Goal: Task Accomplishment & Management: Manage account settings

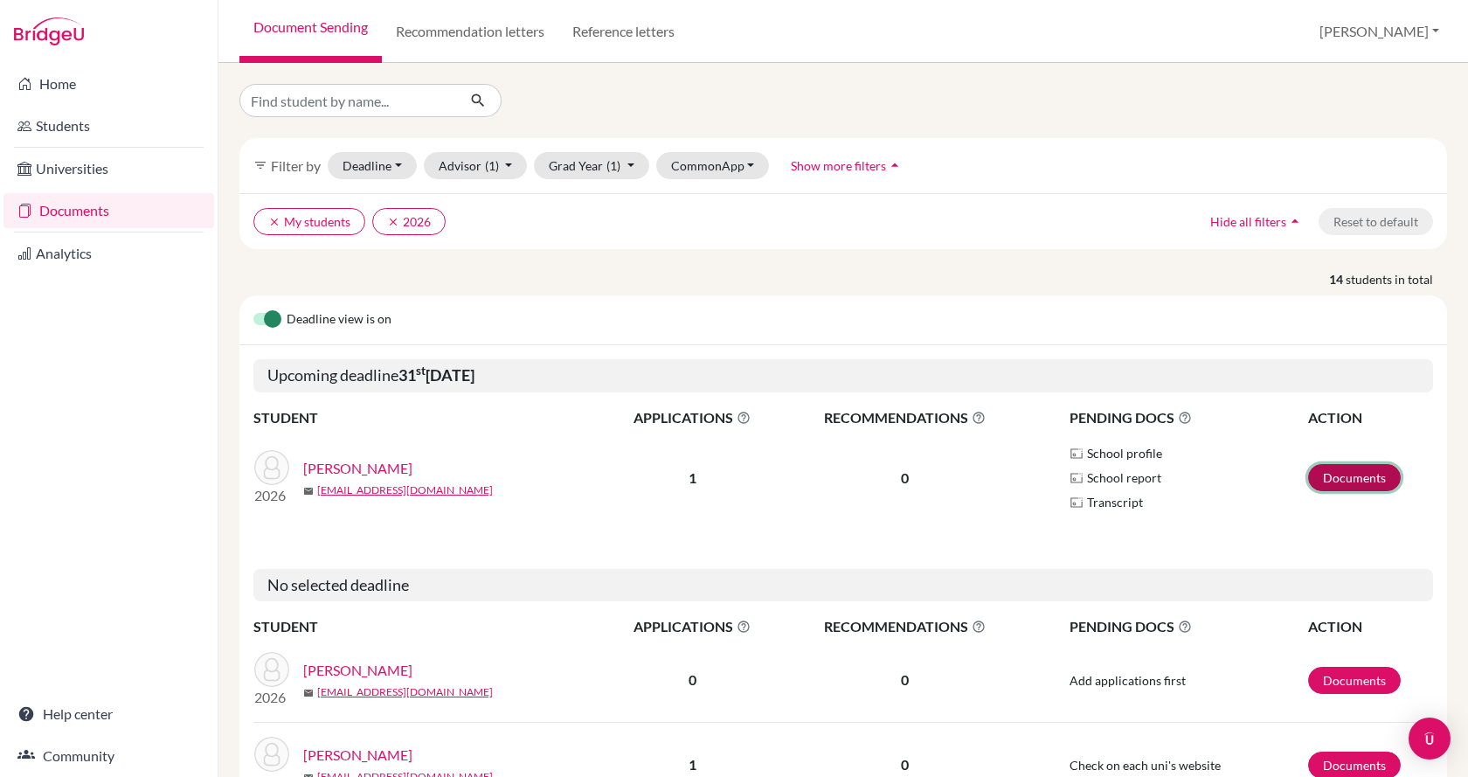
click at [1368, 473] on link "Documents" at bounding box center [1354, 477] width 93 height 27
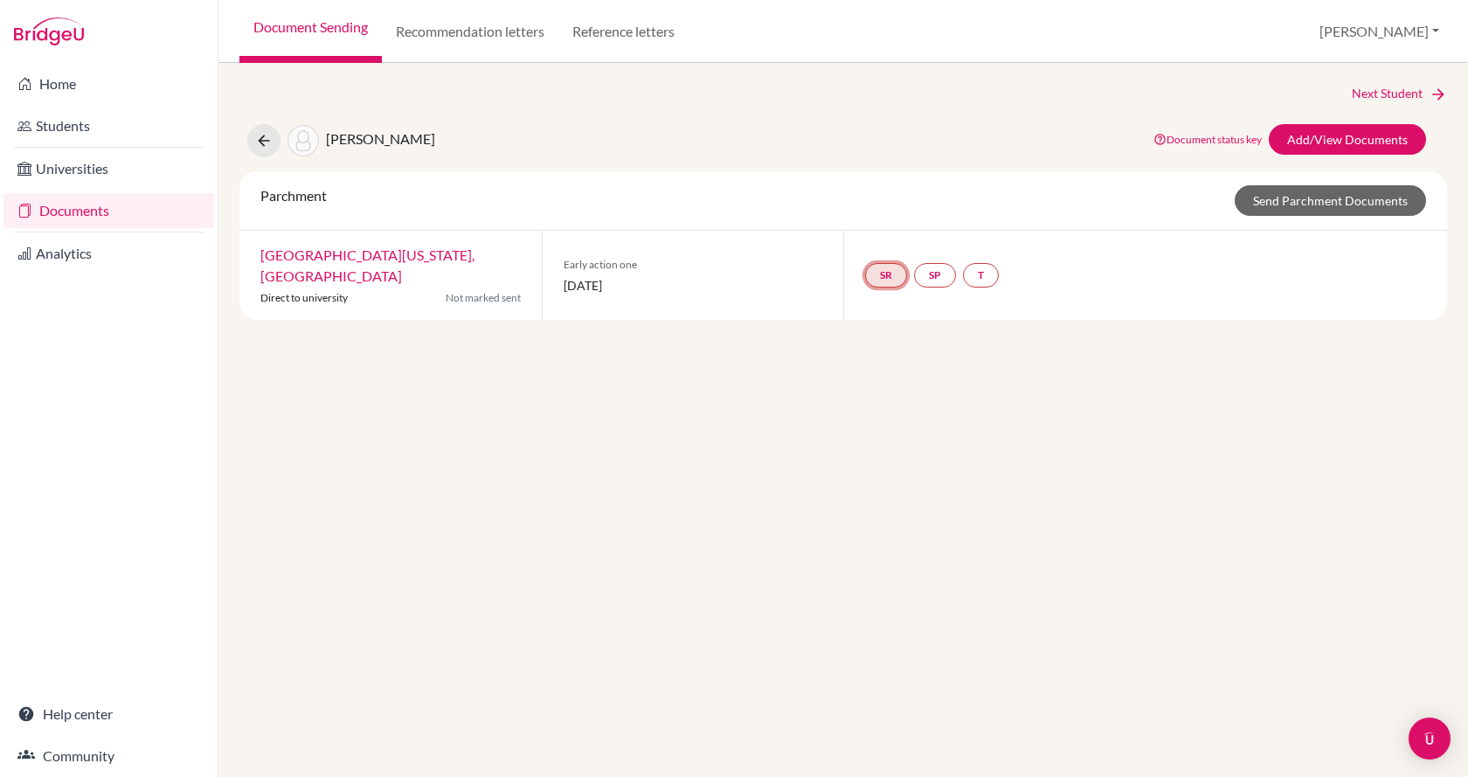
click at [963, 270] on link "SR" at bounding box center [981, 275] width 36 height 24
click at [894, 229] on small "Incomplete" at bounding box center [885, 229] width 81 height 16
click at [886, 180] on h3 "School report" at bounding box center [885, 179] width 102 height 31
click at [47, 245] on link "Analytics" at bounding box center [108, 253] width 211 height 35
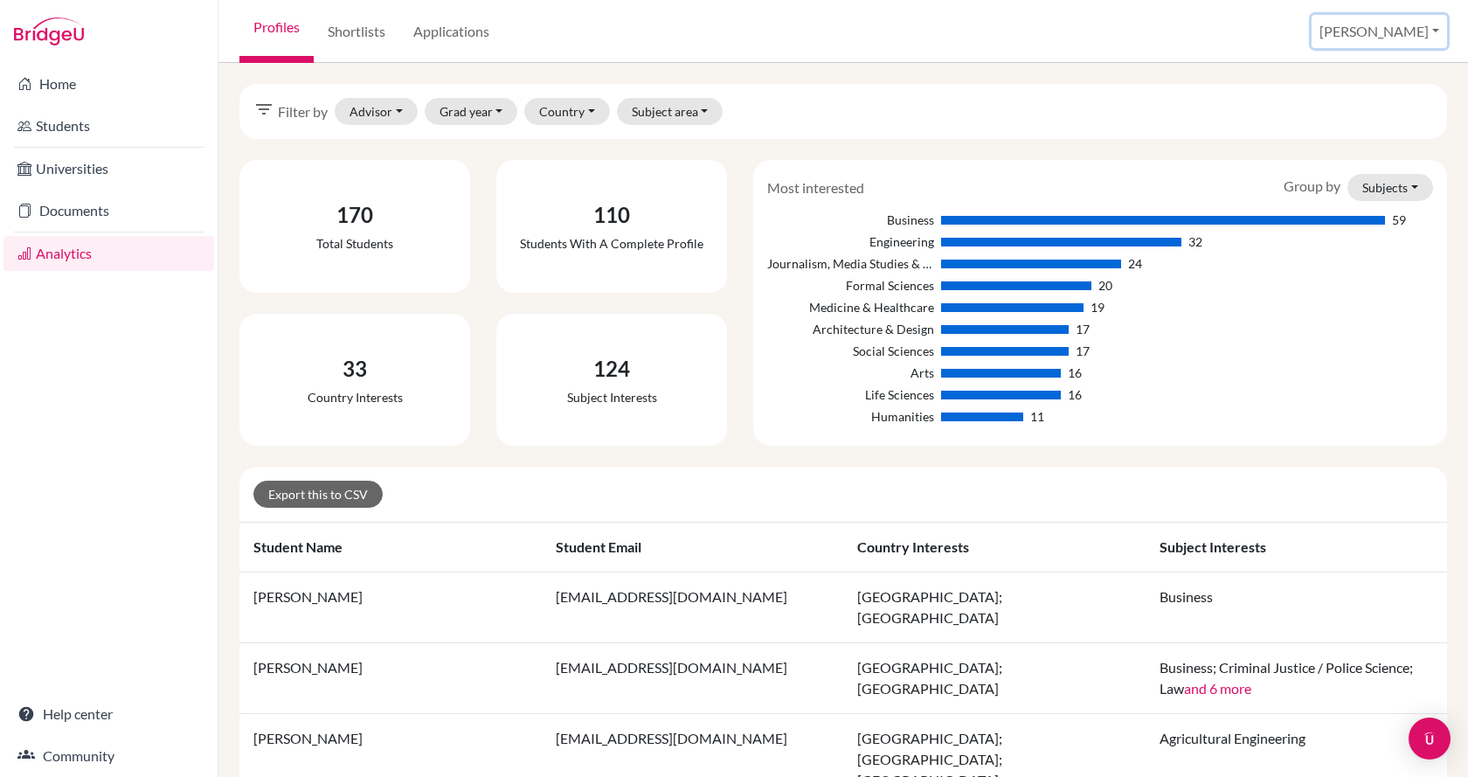
click at [1405, 40] on button "[PERSON_NAME]" at bounding box center [1378, 31] width 135 height 33
click at [1379, 87] on link "School Settings" at bounding box center [1329, 100] width 138 height 28
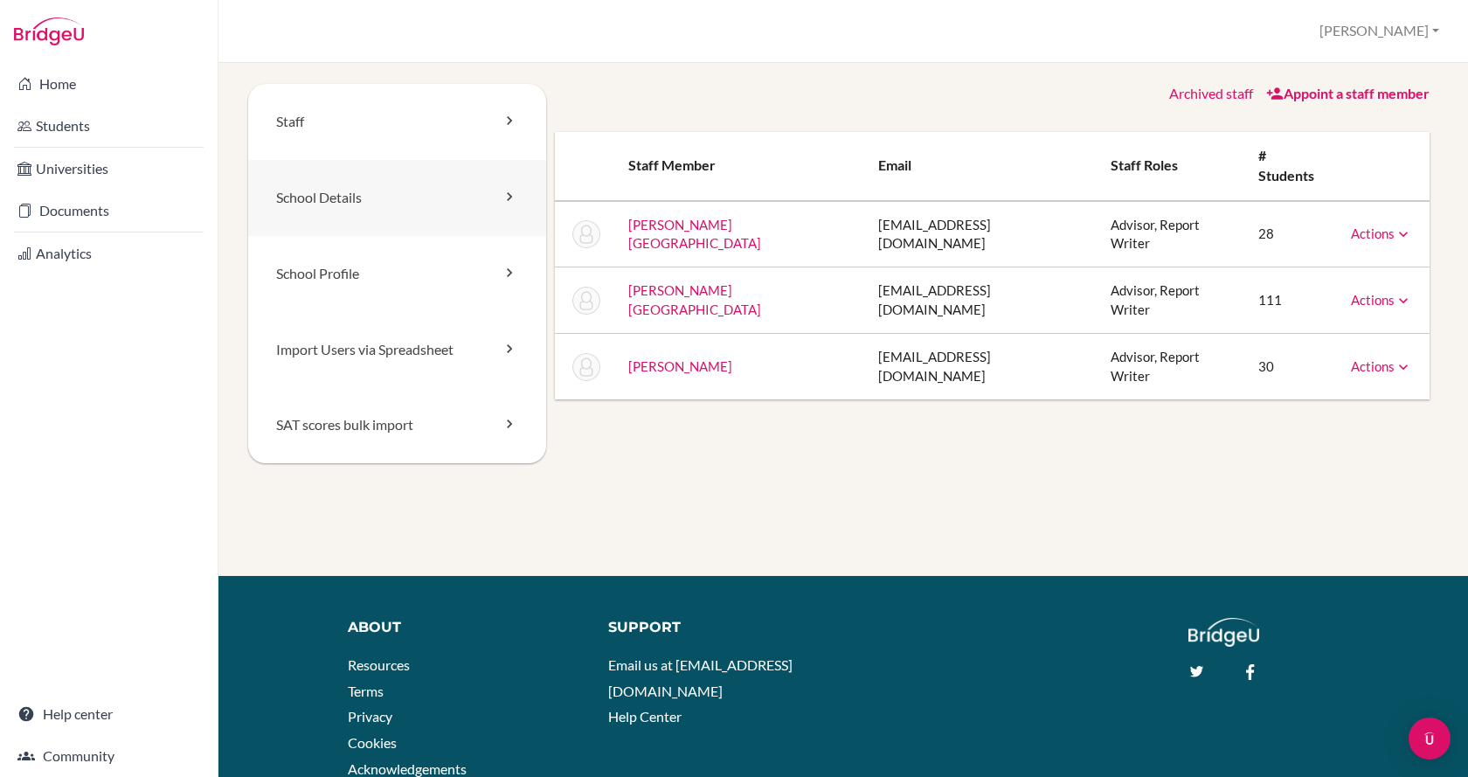
click at [397, 212] on link "School Details" at bounding box center [397, 198] width 298 height 76
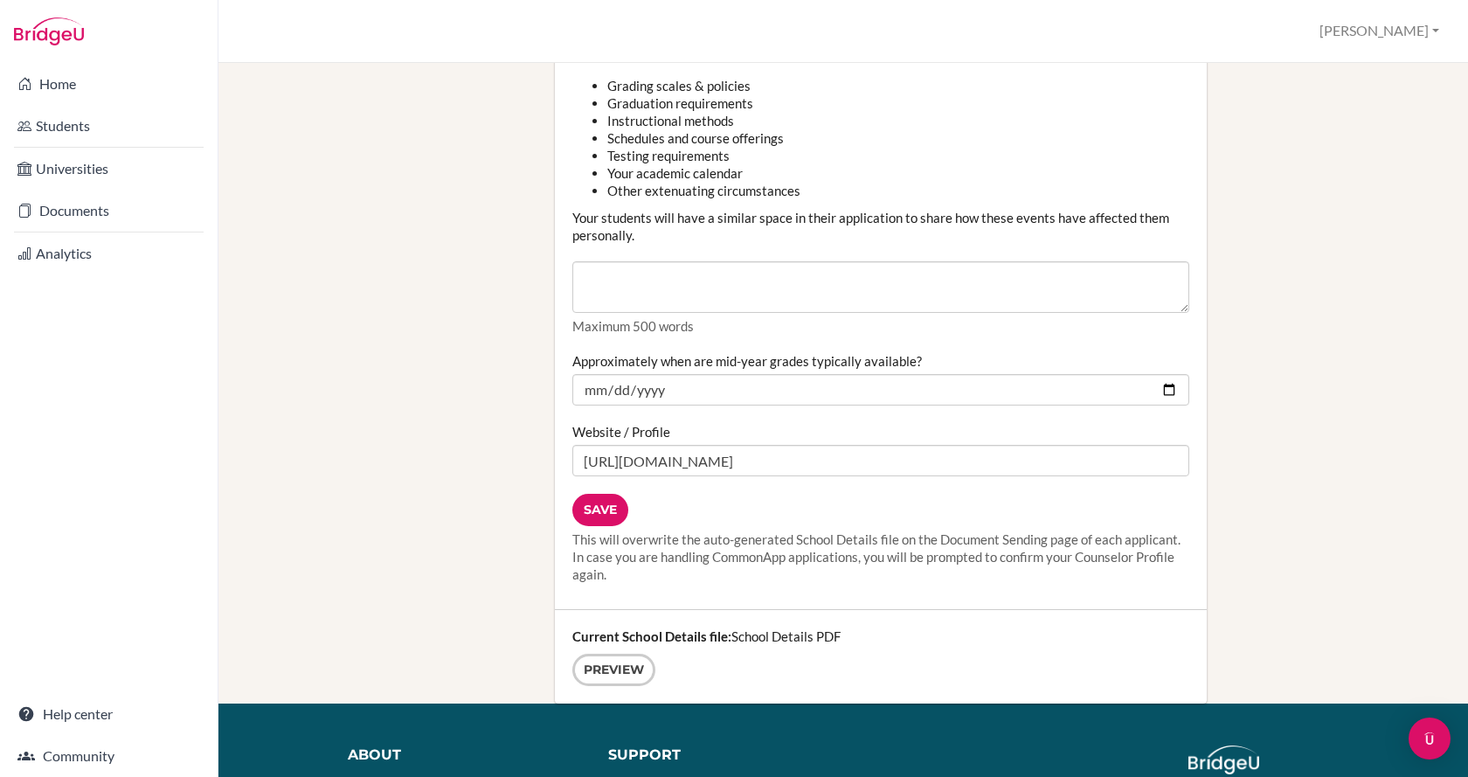
scroll to position [2184, 0]
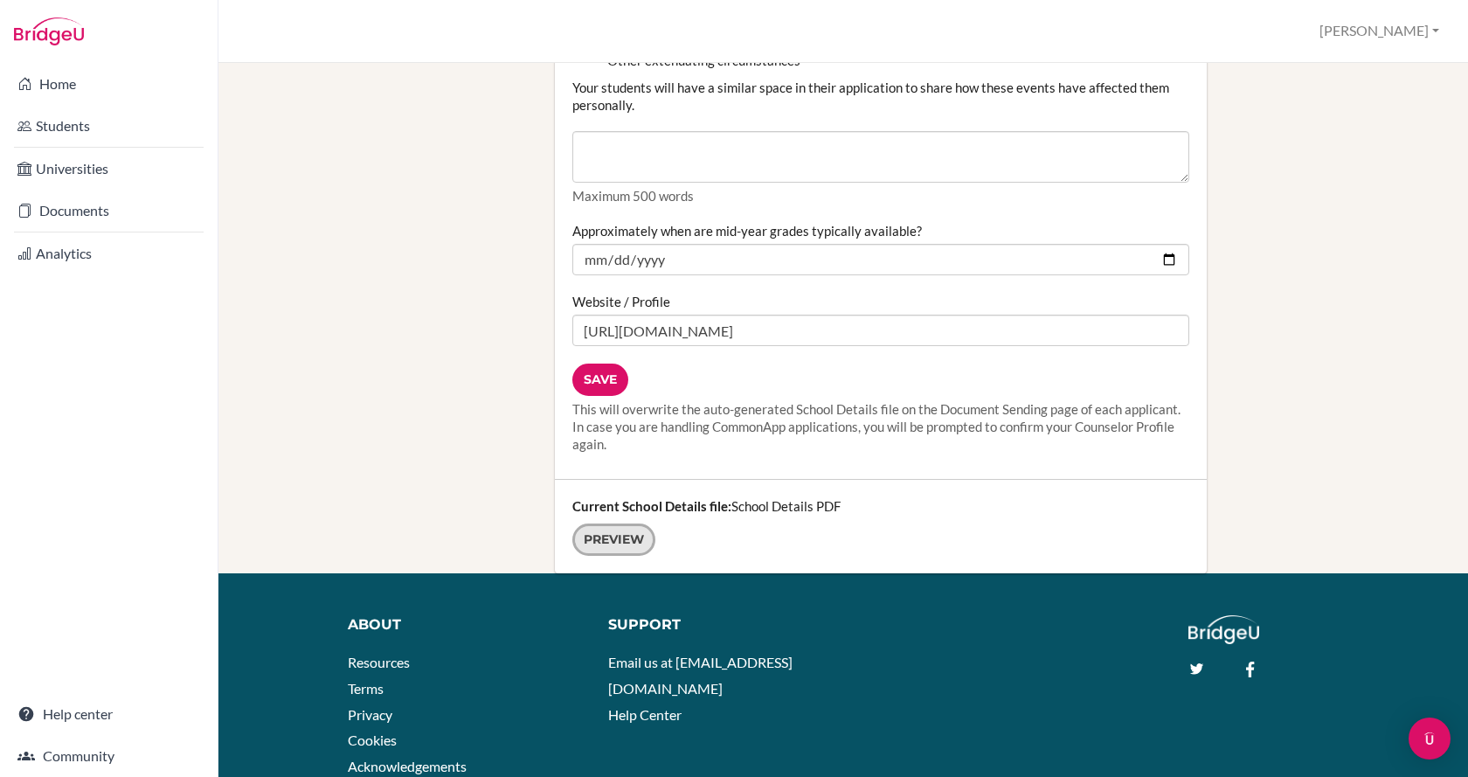
click at [624, 533] on link "Preview" at bounding box center [613, 539] width 83 height 32
click at [607, 373] on input "Save" at bounding box center [600, 379] width 56 height 32
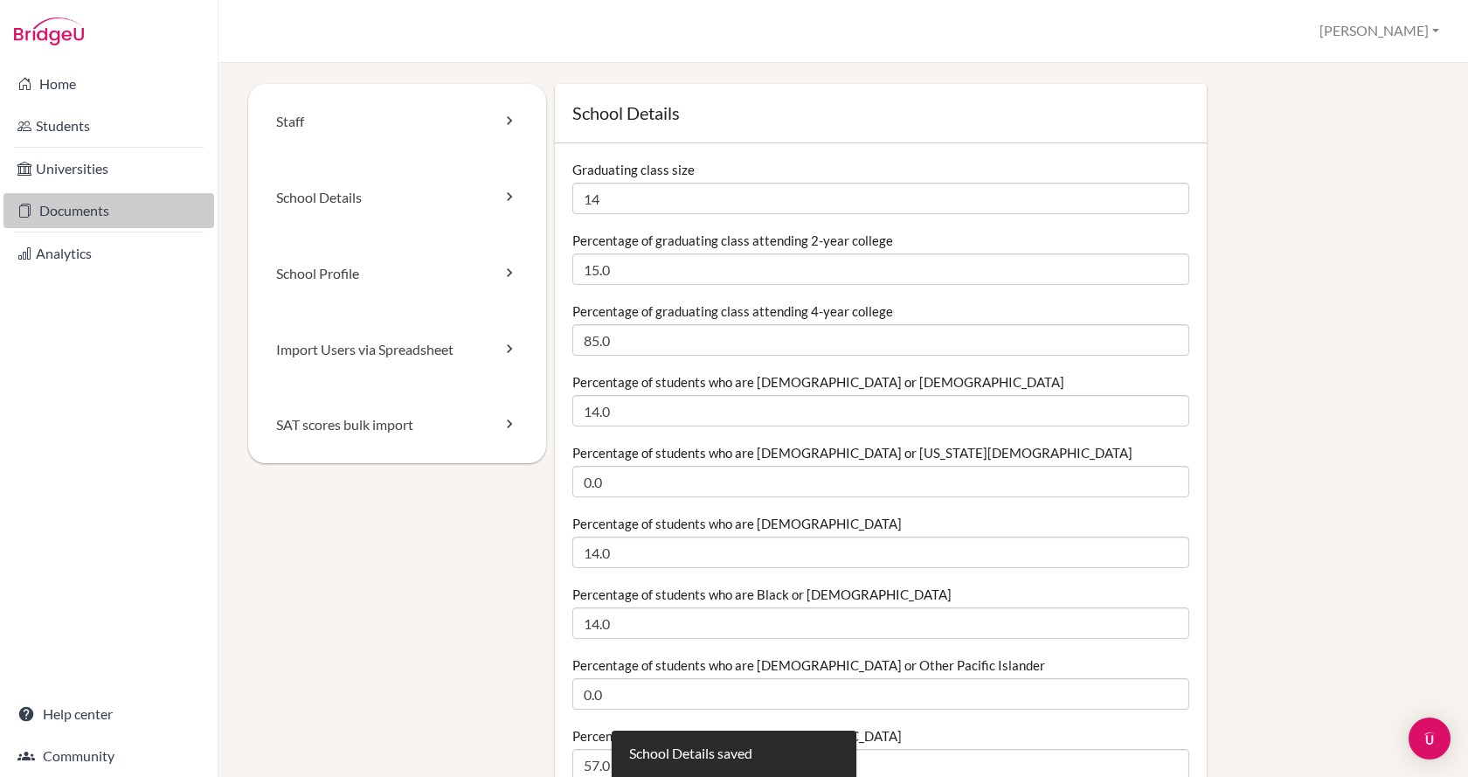
click at [58, 198] on link "Documents" at bounding box center [108, 210] width 211 height 35
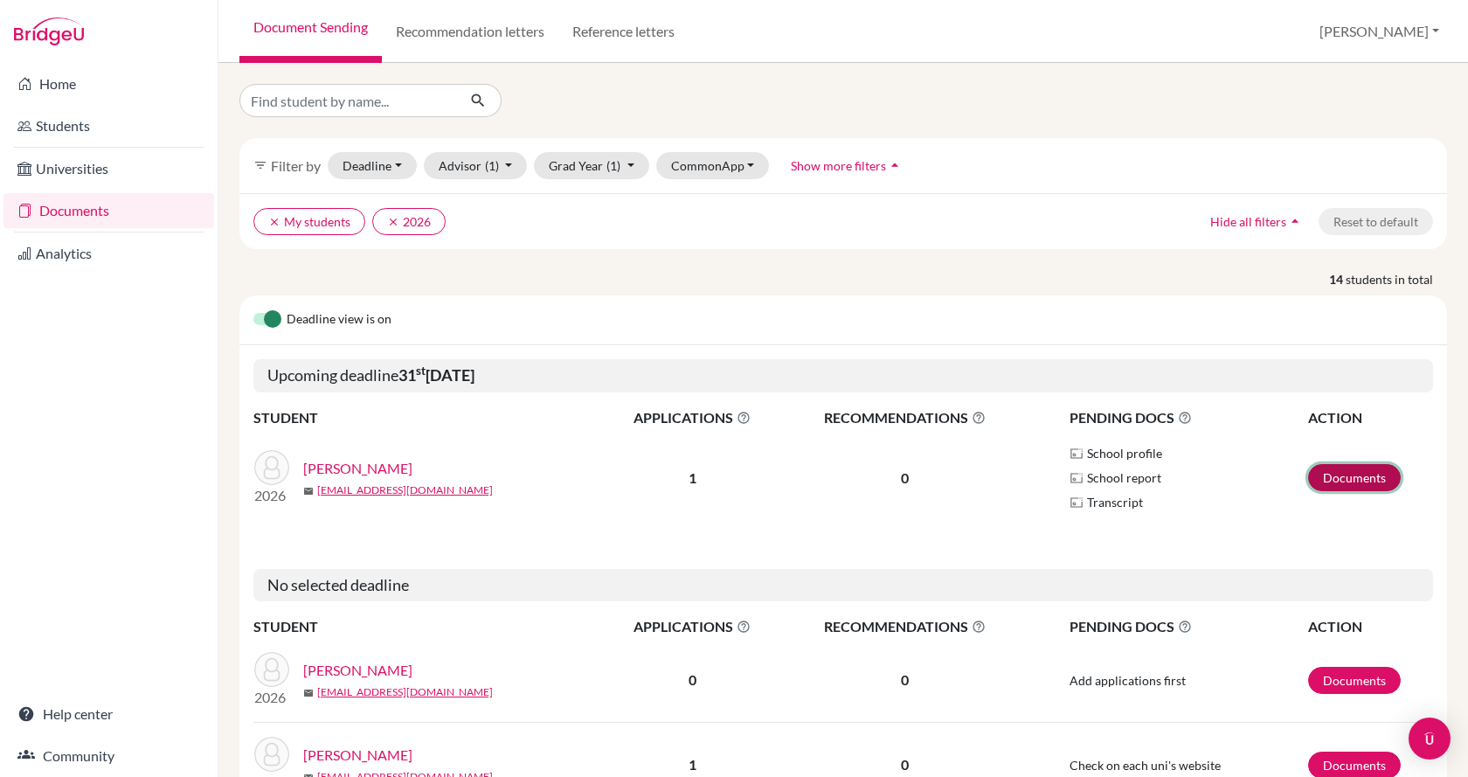
click at [1310, 479] on link "Documents" at bounding box center [1354, 477] width 93 height 27
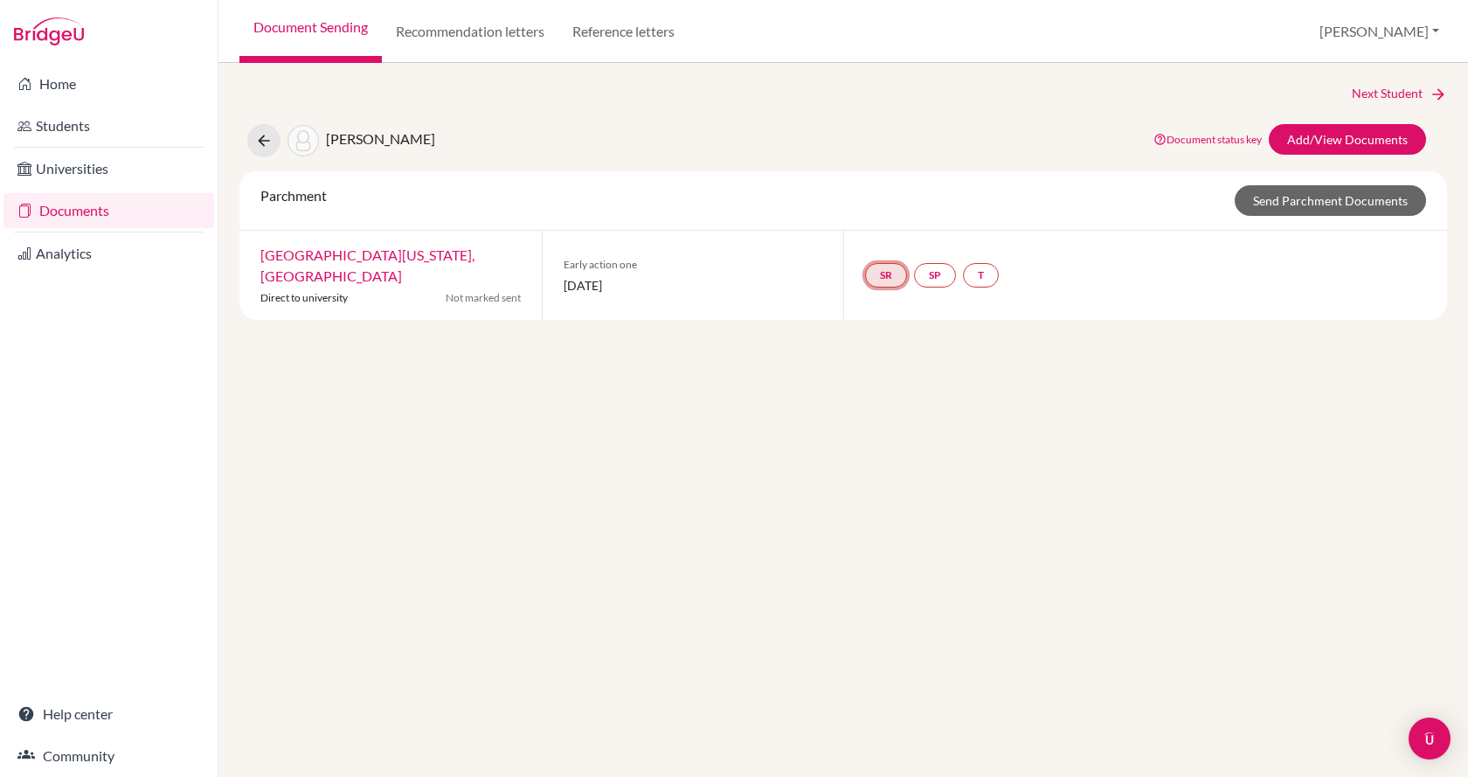
click at [963, 273] on link "SR" at bounding box center [981, 275] width 36 height 24
click at [881, 342] on div "Next Student [PERSON_NAME] Document status key TR Requirement. Document not upl…" at bounding box center [842, 420] width 1249 height 714
